Goal: Task Accomplishment & Management: Use online tool/utility

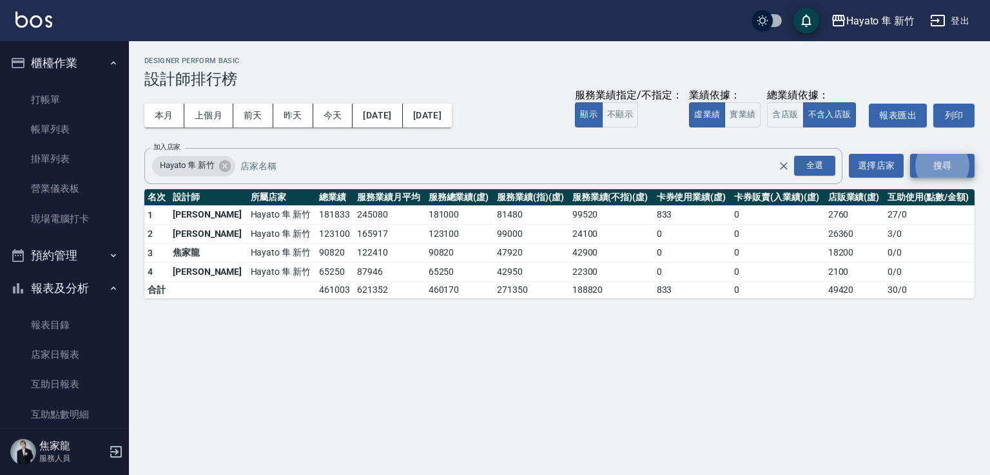
scroll to position [193, 0]
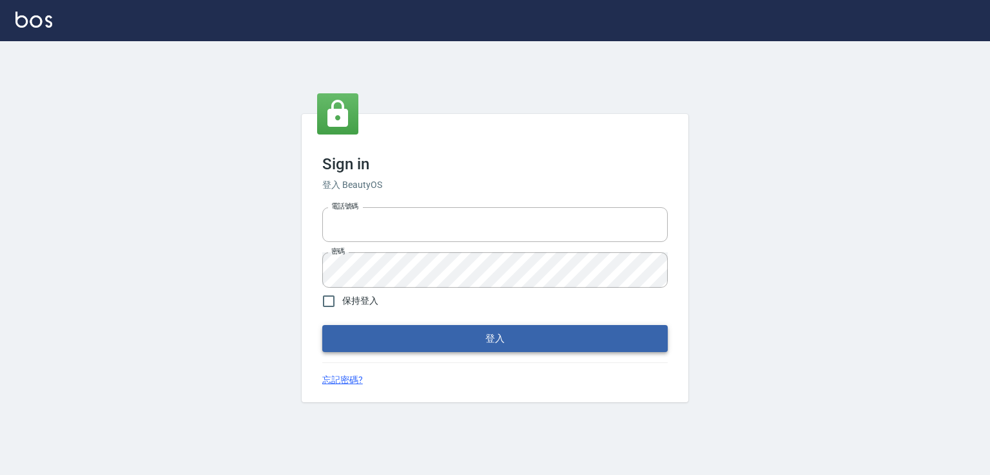
type input "0978801963"
click at [472, 333] on button "登入" at bounding box center [494, 338] width 345 height 27
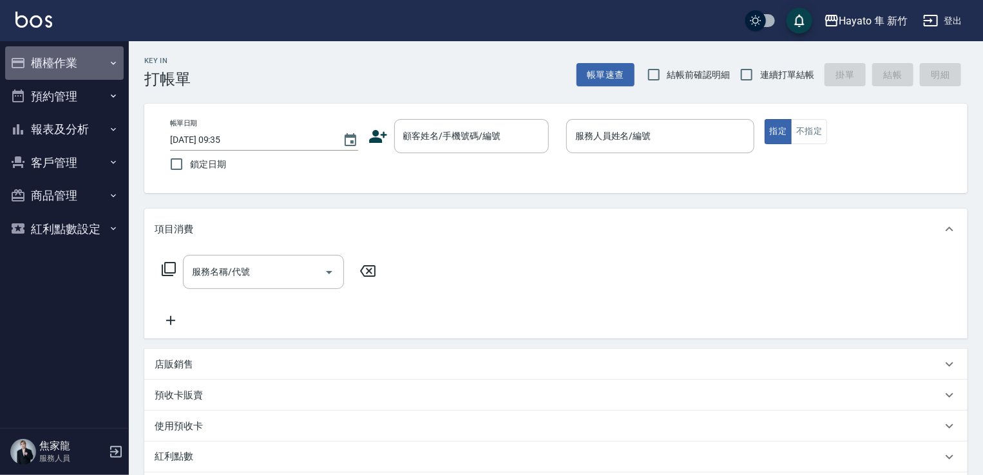
drag, startPoint x: 117, startPoint y: 66, endPoint x: 119, endPoint y: 111, distance: 45.1
click at [117, 68] on icon "button" at bounding box center [113, 63] width 10 height 10
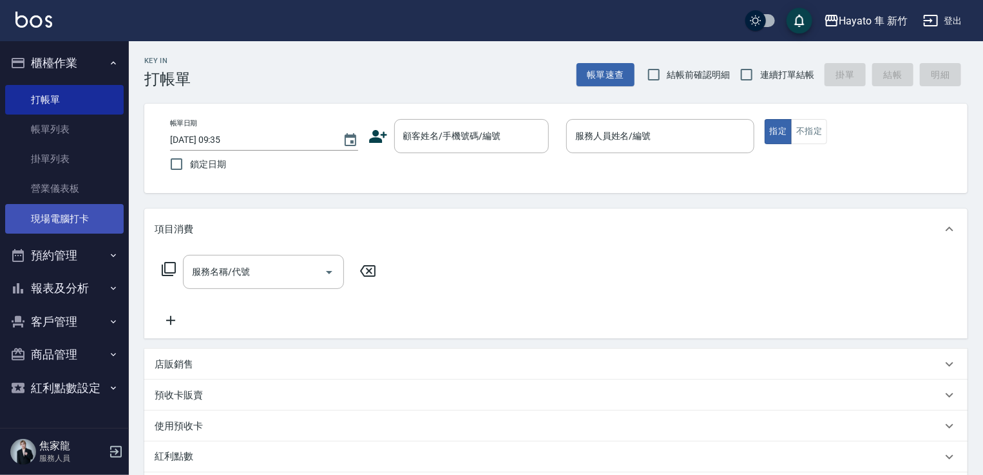
click at [85, 225] on link "現場電腦打卡" at bounding box center [64, 219] width 119 height 30
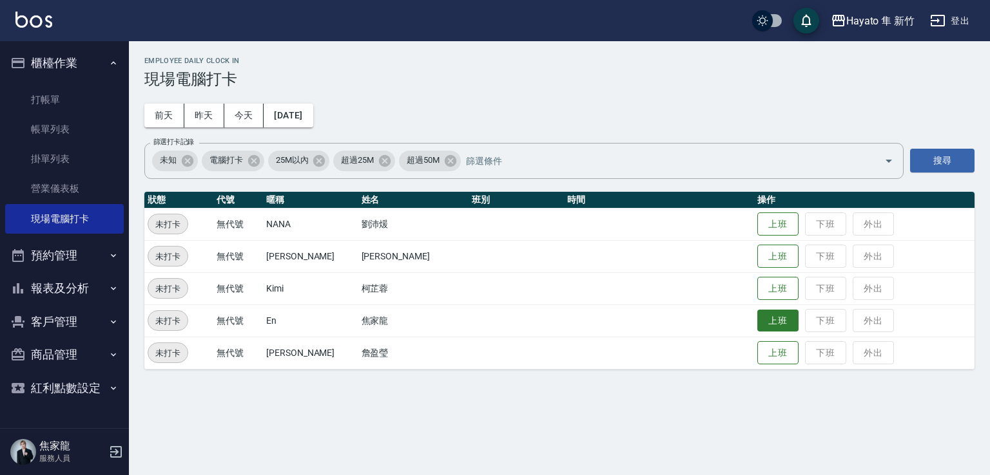
click at [757, 325] on button "上班" at bounding box center [777, 321] width 41 height 23
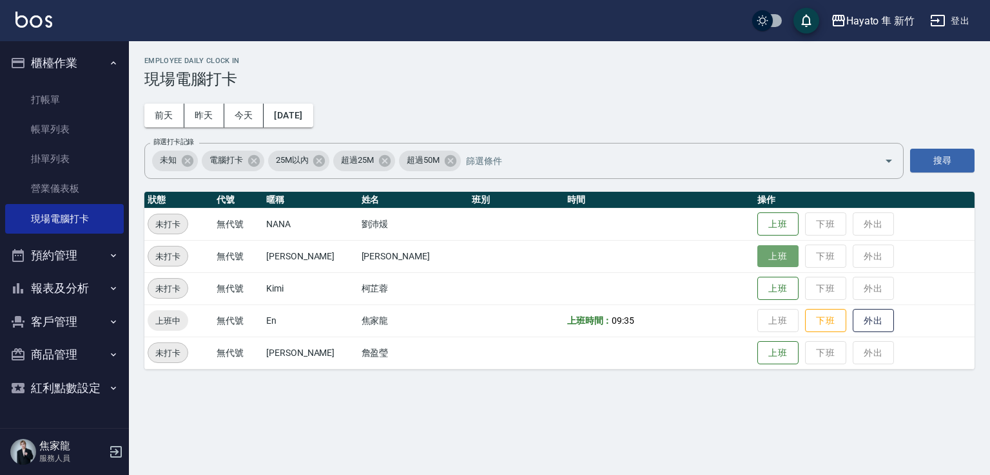
click at [757, 249] on button "上班" at bounding box center [777, 256] width 41 height 23
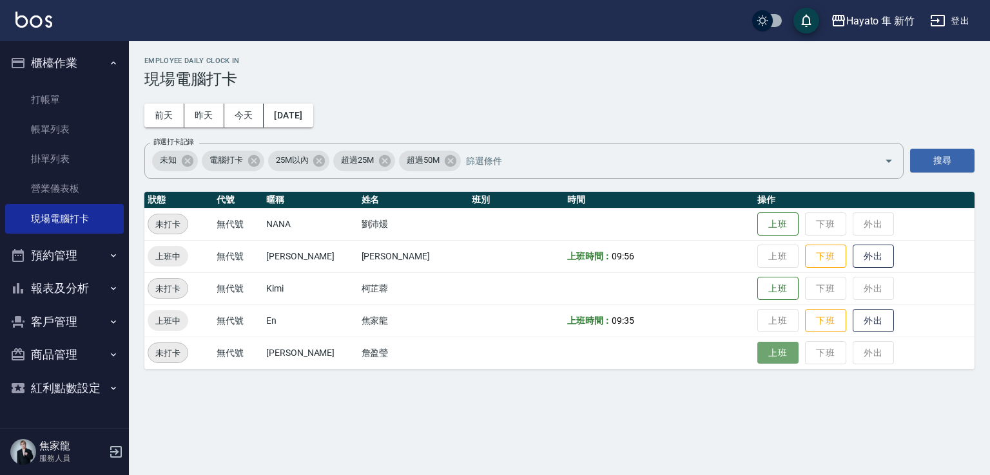
click at [757, 343] on button "上班" at bounding box center [777, 353] width 41 height 23
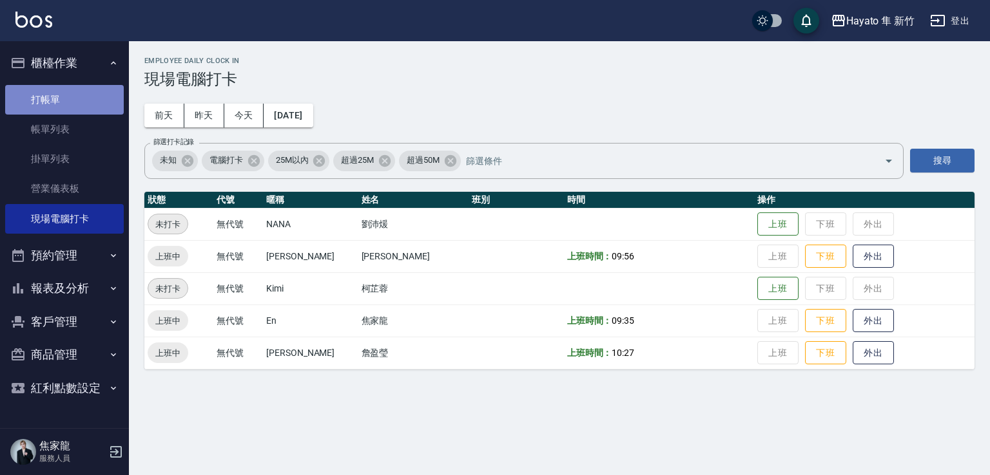
click at [45, 91] on link "打帳單" at bounding box center [64, 100] width 119 height 30
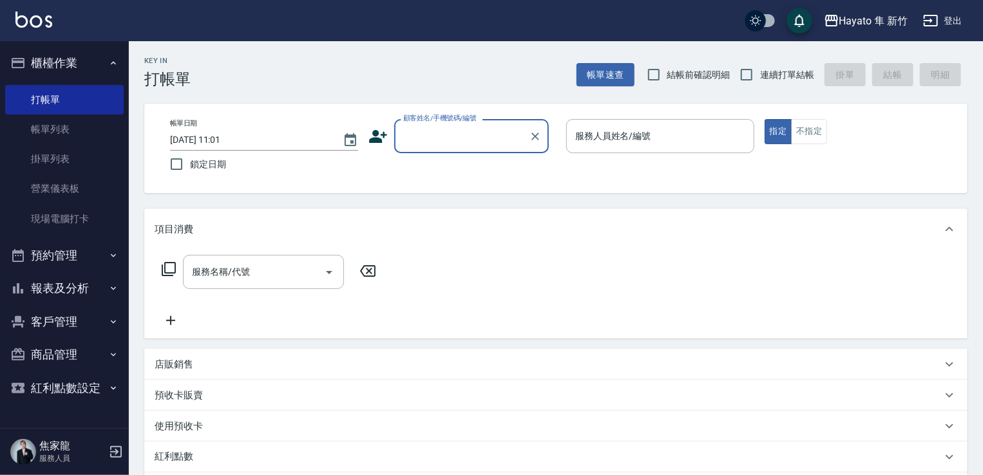
click at [663, 69] on input "結帳前確認明細" at bounding box center [653, 74] width 27 height 27
checkbox input "true"
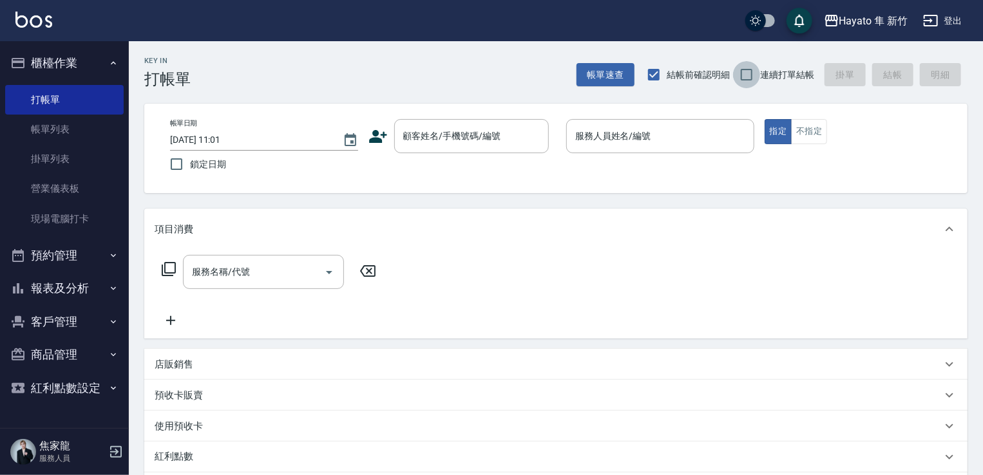
drag, startPoint x: 755, startPoint y: 71, endPoint x: 761, endPoint y: 132, distance: 61.5
click at [756, 82] on input "連續打單結帳" at bounding box center [746, 74] width 27 height 27
checkbox input "true"
click at [96, 208] on link "現場電腦打卡" at bounding box center [64, 219] width 119 height 30
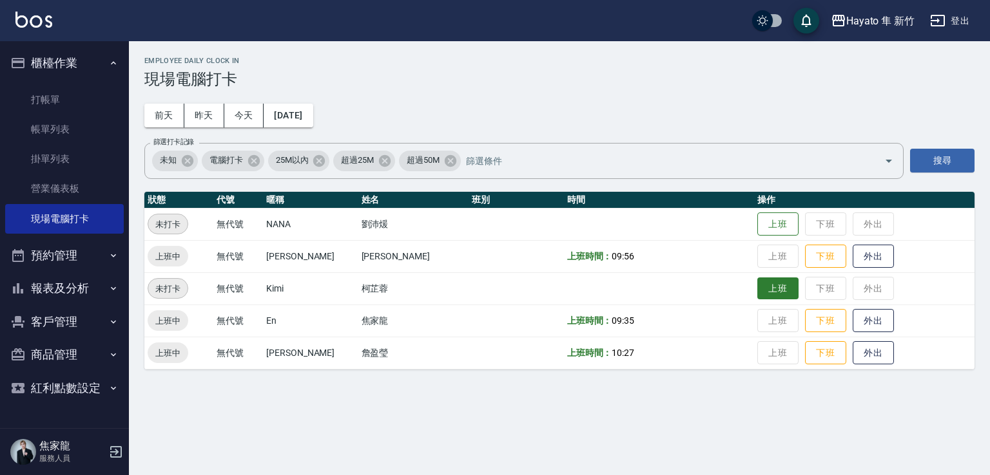
click at [773, 289] on button "上班" at bounding box center [777, 289] width 41 height 23
